Goal: Information Seeking & Learning: Learn about a topic

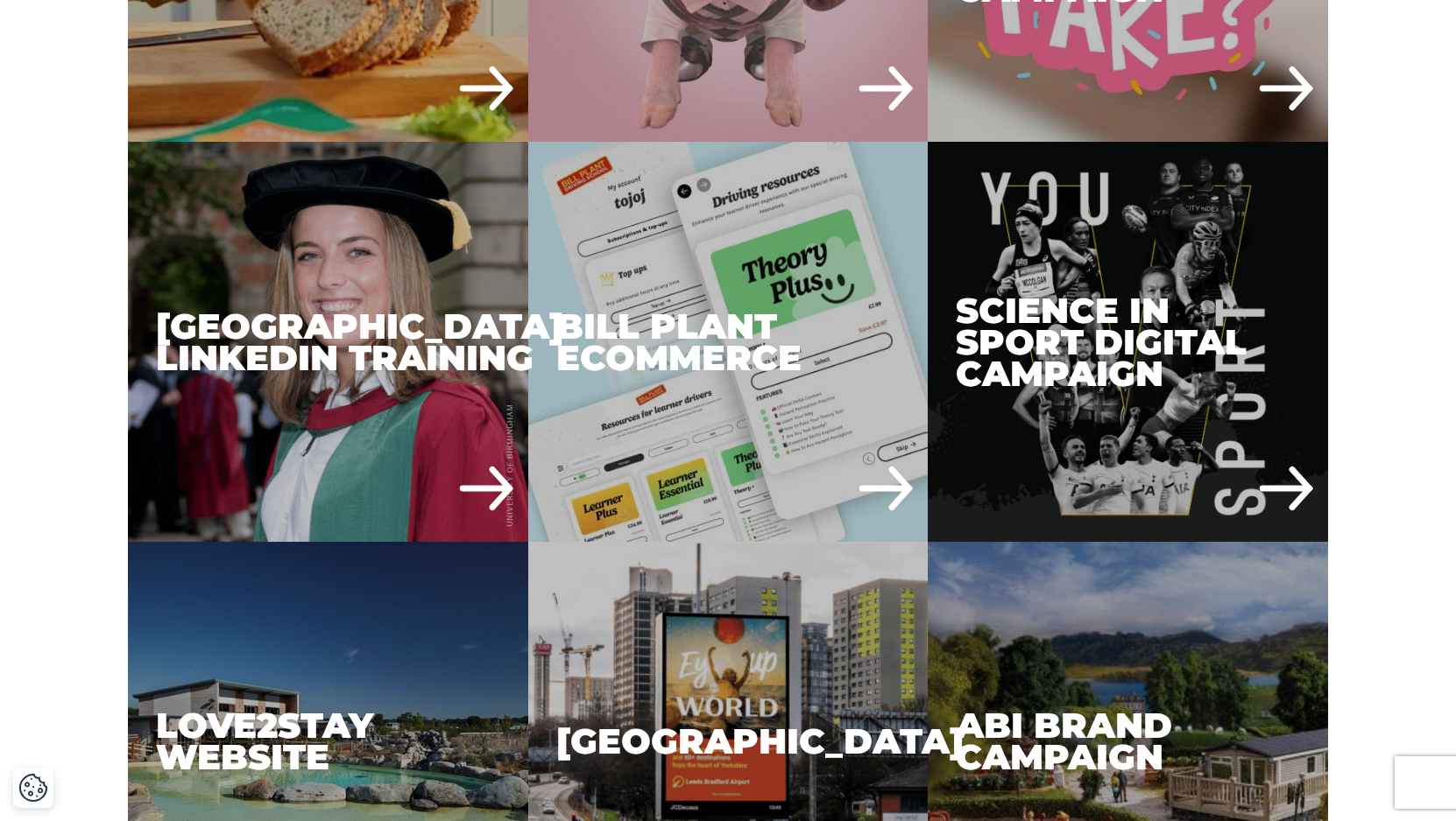
scroll to position [3244, 0]
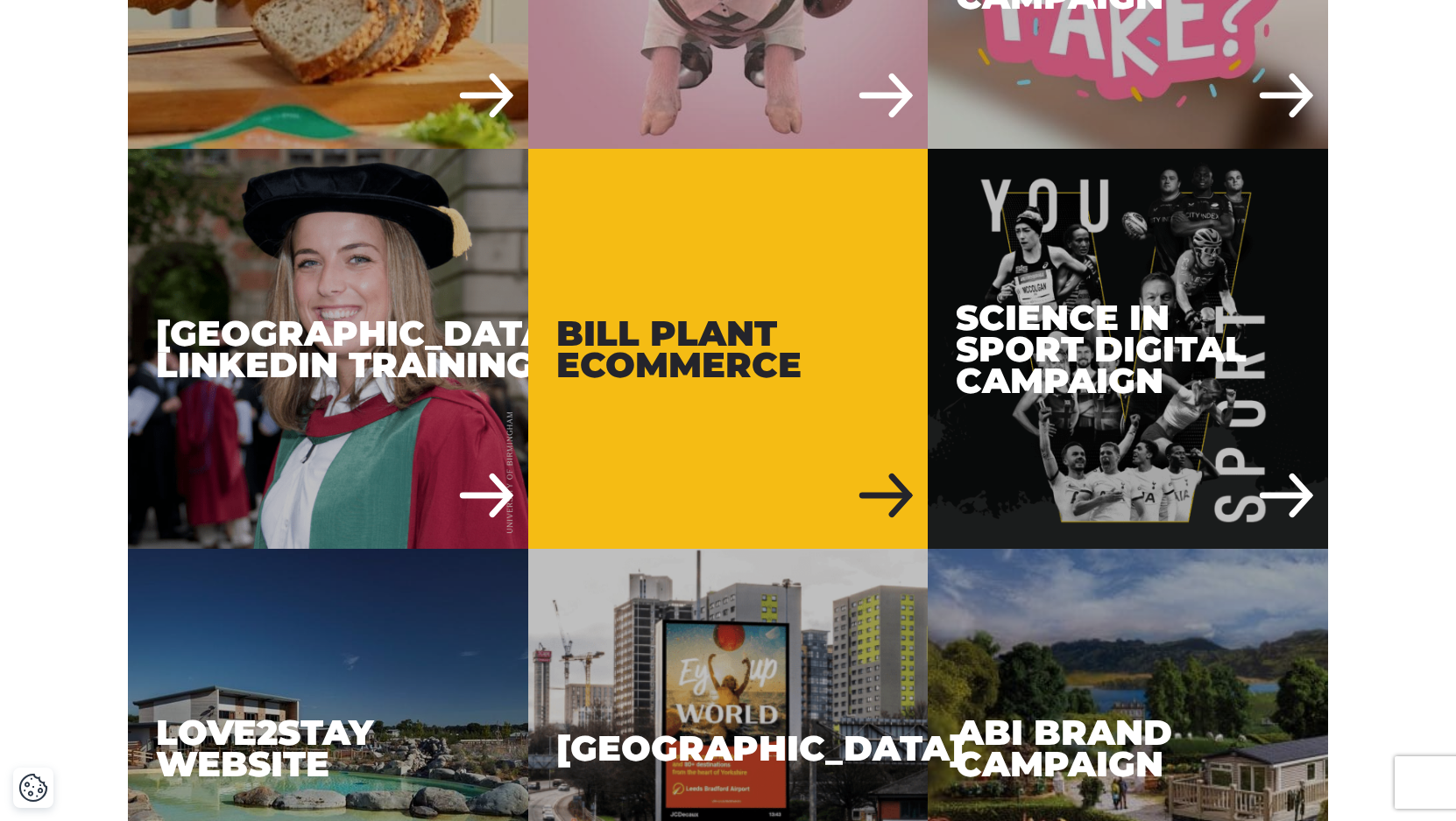
click at [706, 388] on div "Bill Plant eCommerce" at bounding box center [729, 349] width 401 height 400
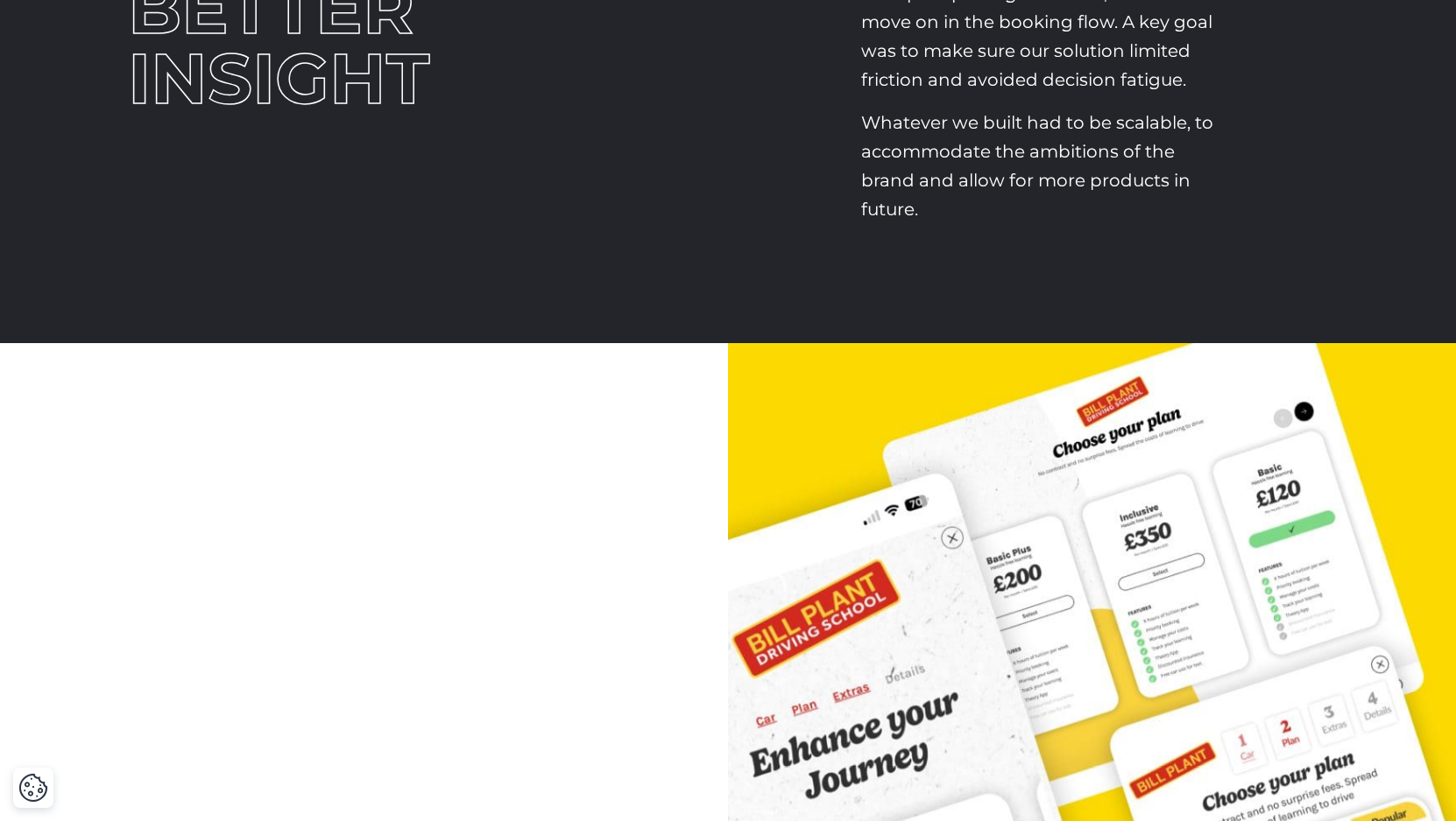
scroll to position [190, 0]
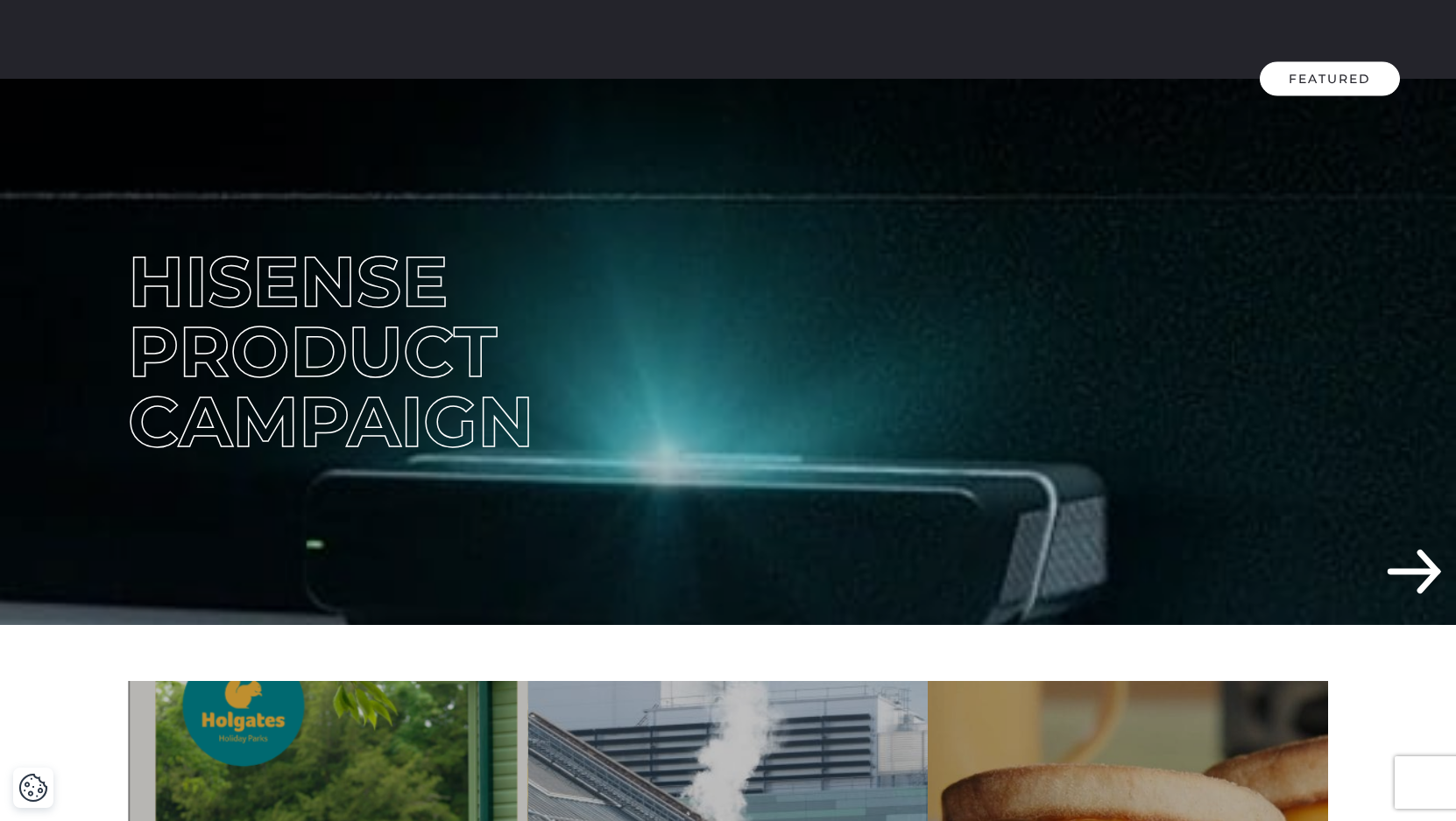
scroll to position [337, 0]
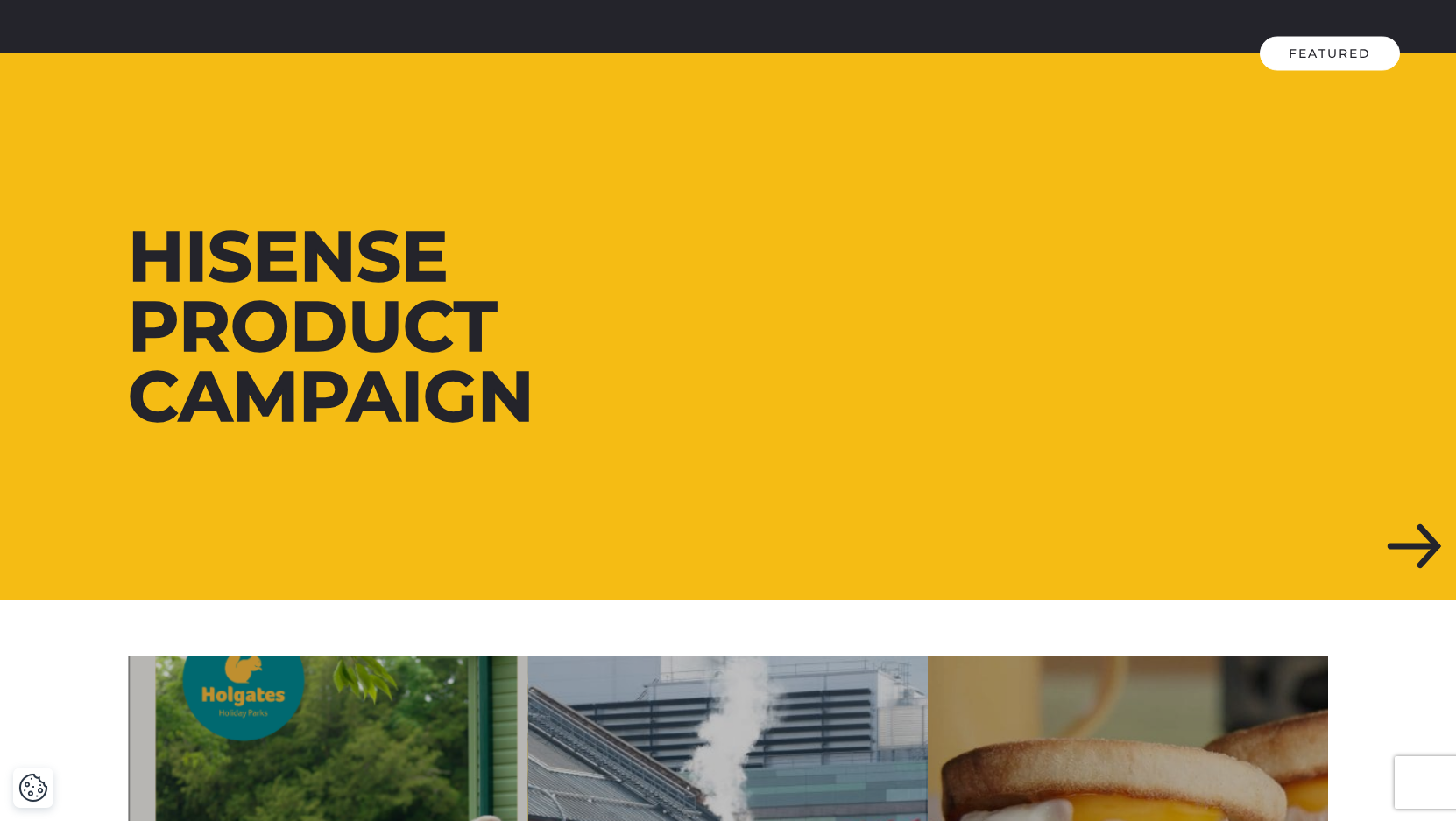
click at [1025, 367] on div at bounding box center [728, 327] width 1456 height 547
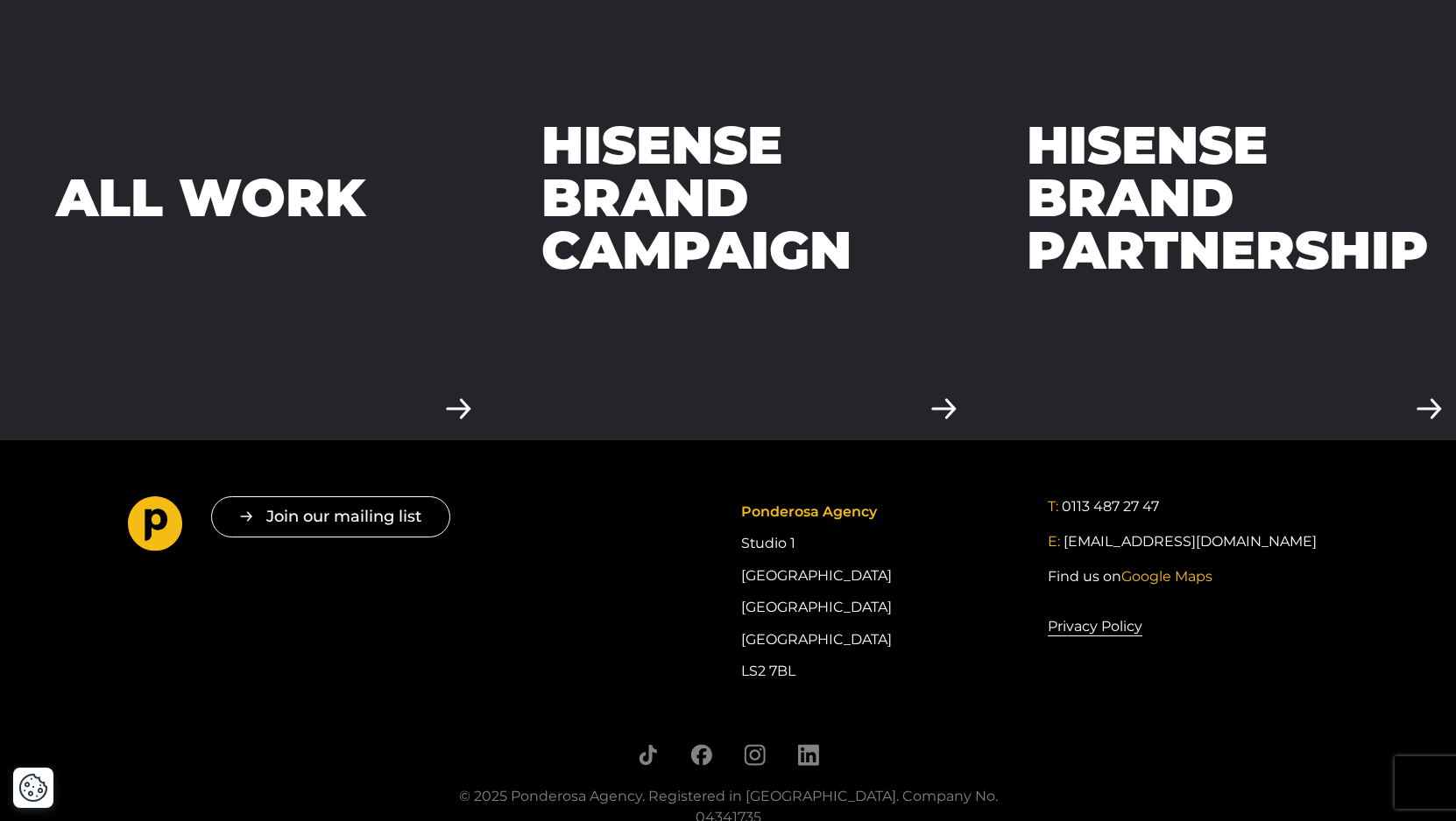
scroll to position [5379, 0]
